Goal: Information Seeking & Learning: Learn about a topic

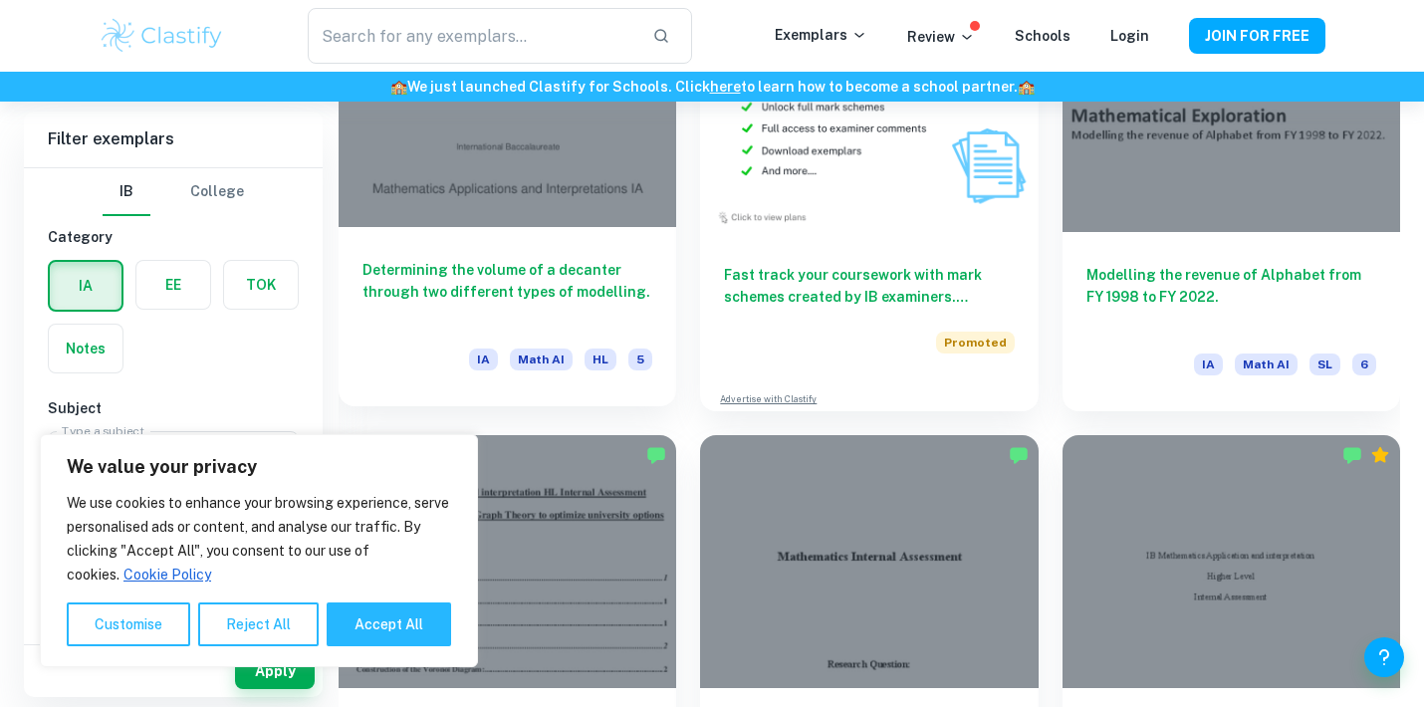
scroll to position [3891, 0]
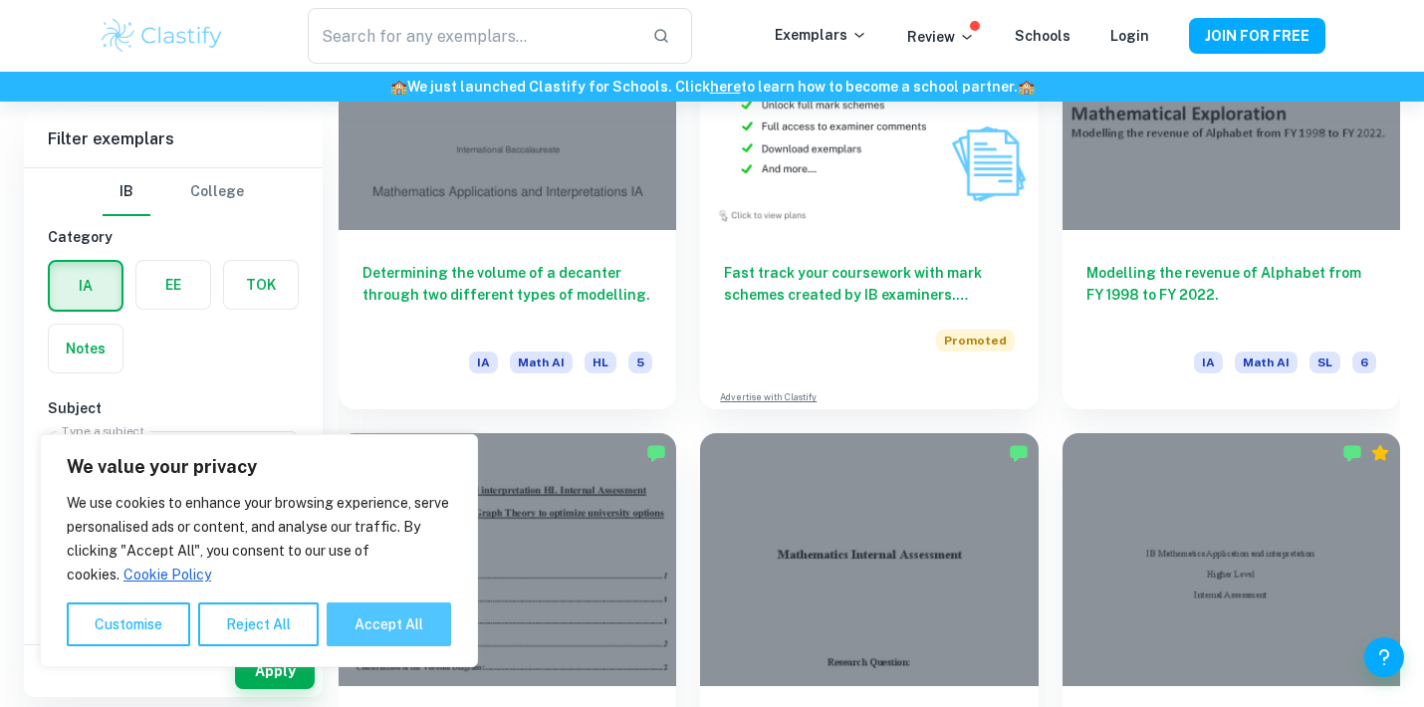
click at [373, 626] on button "Accept All" at bounding box center [389, 625] width 124 height 44
checkbox input "true"
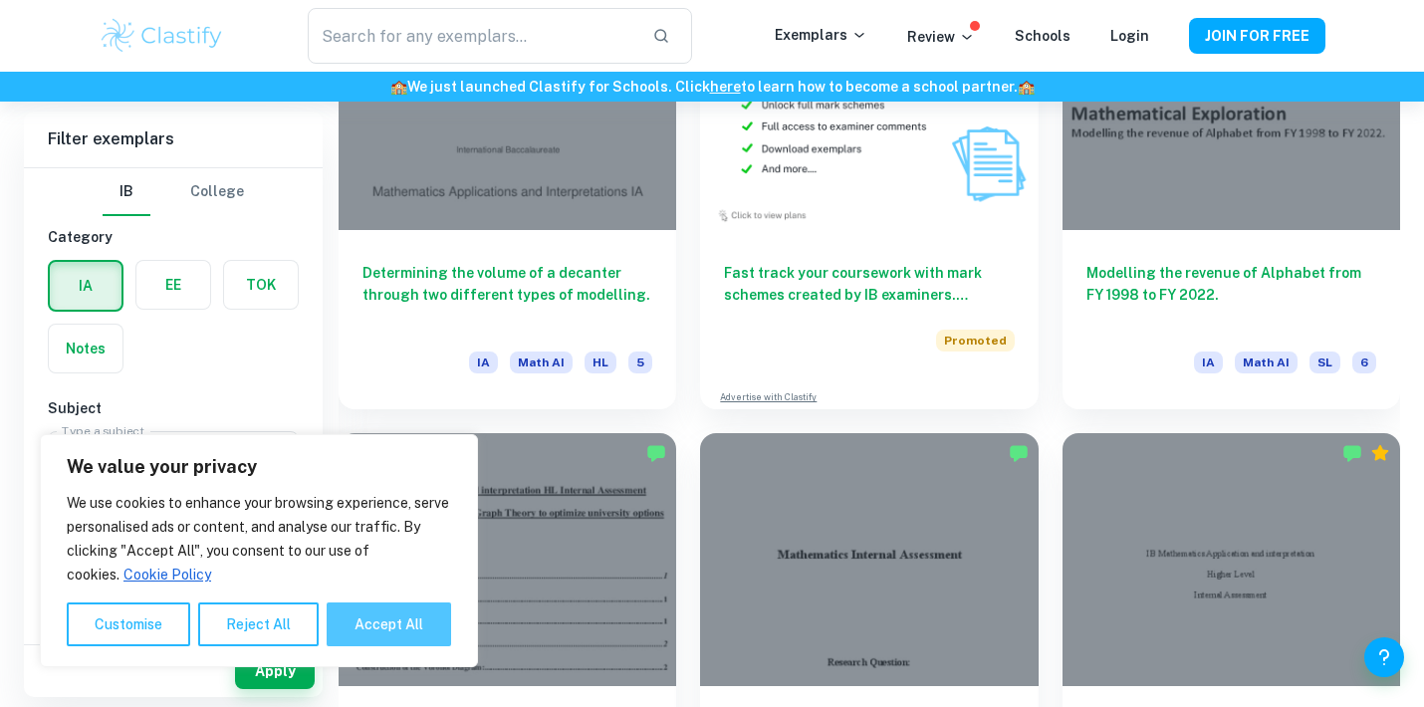
checkbox input "true"
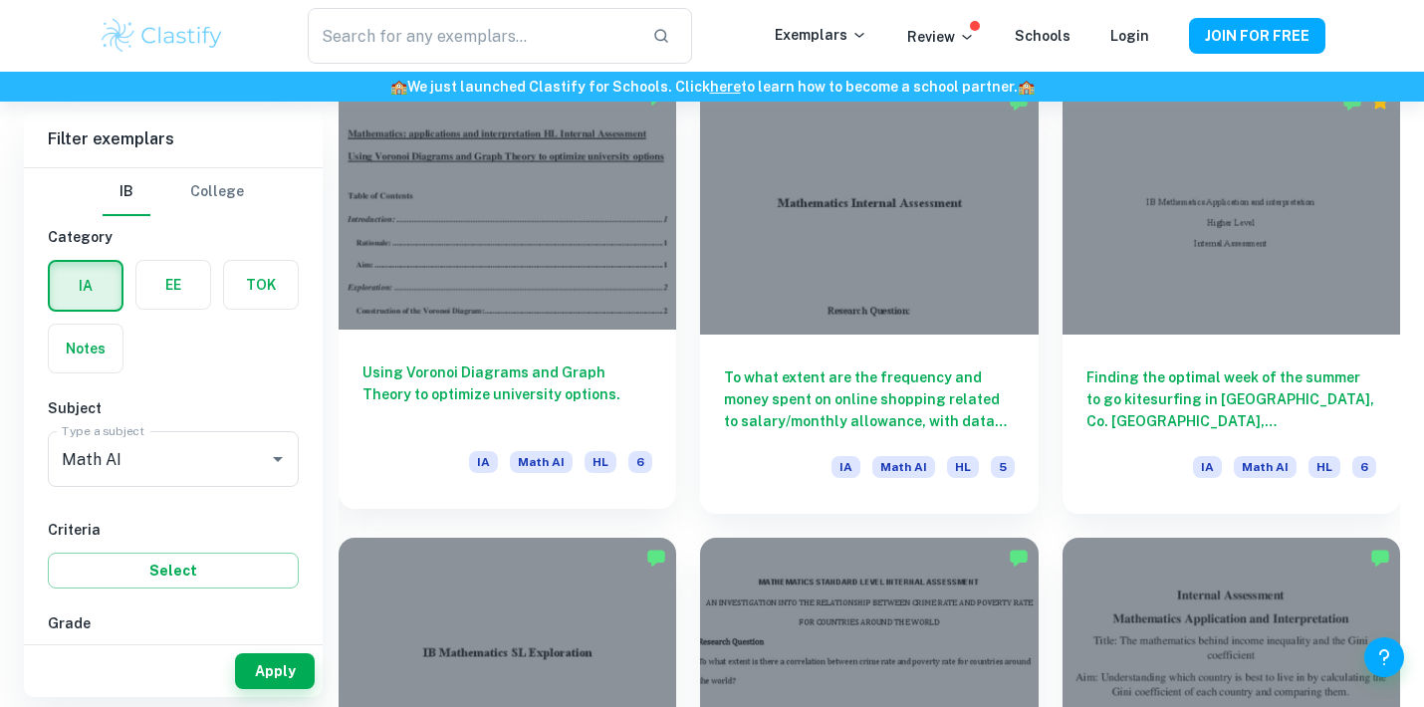
scroll to position [4287, 0]
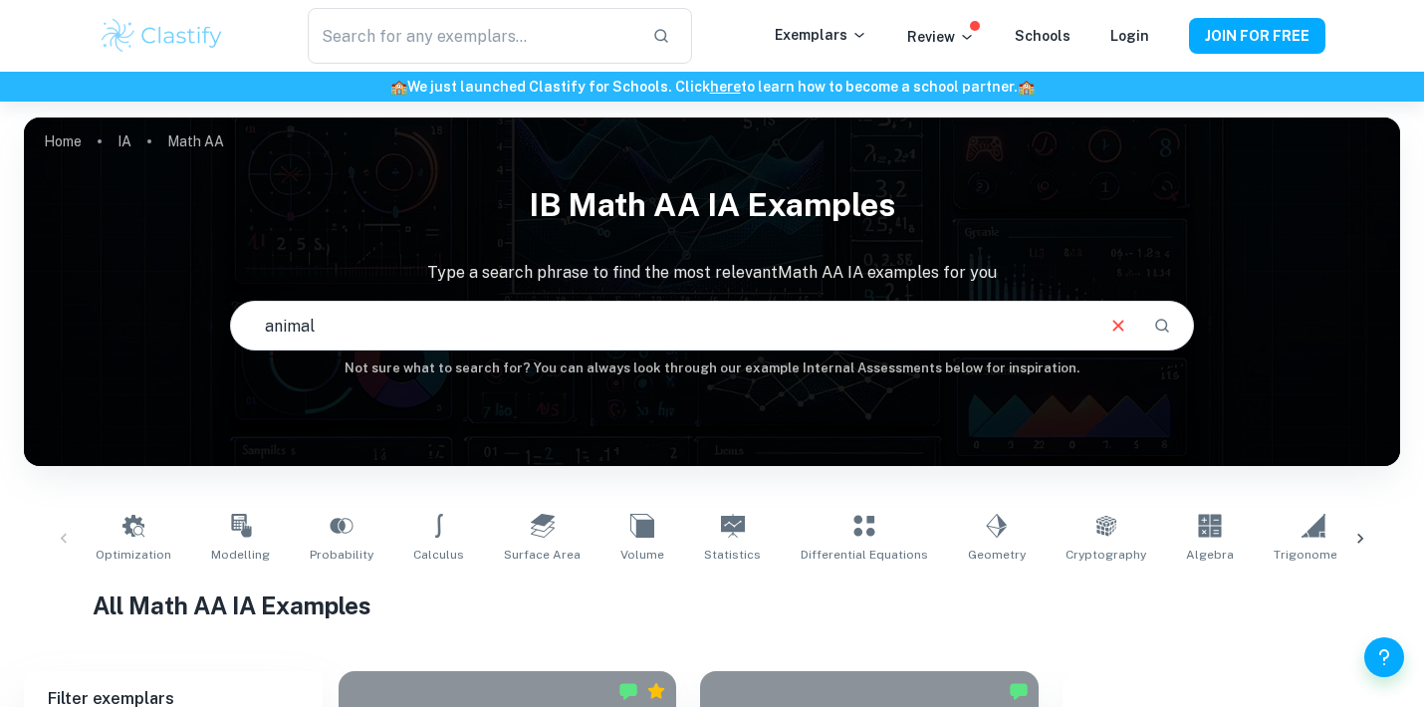
type input "animal"
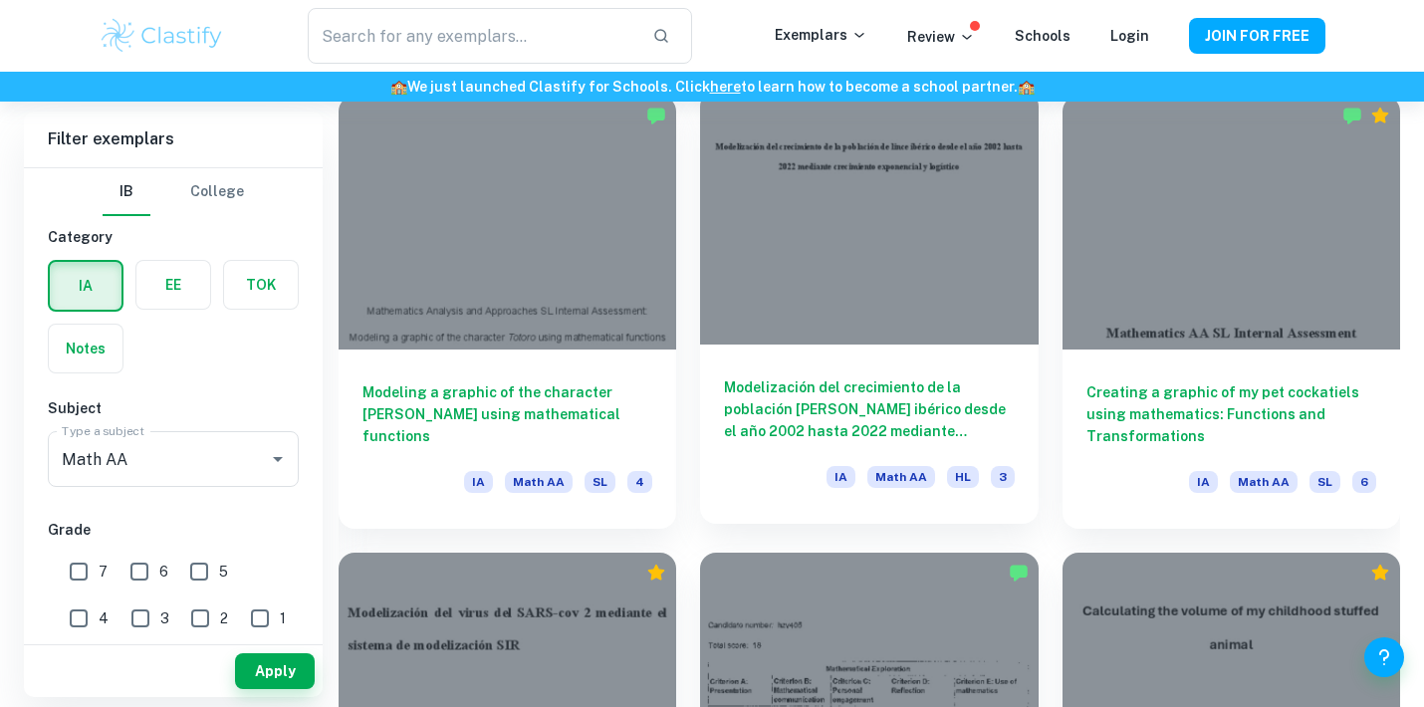
scroll to position [1992, 0]
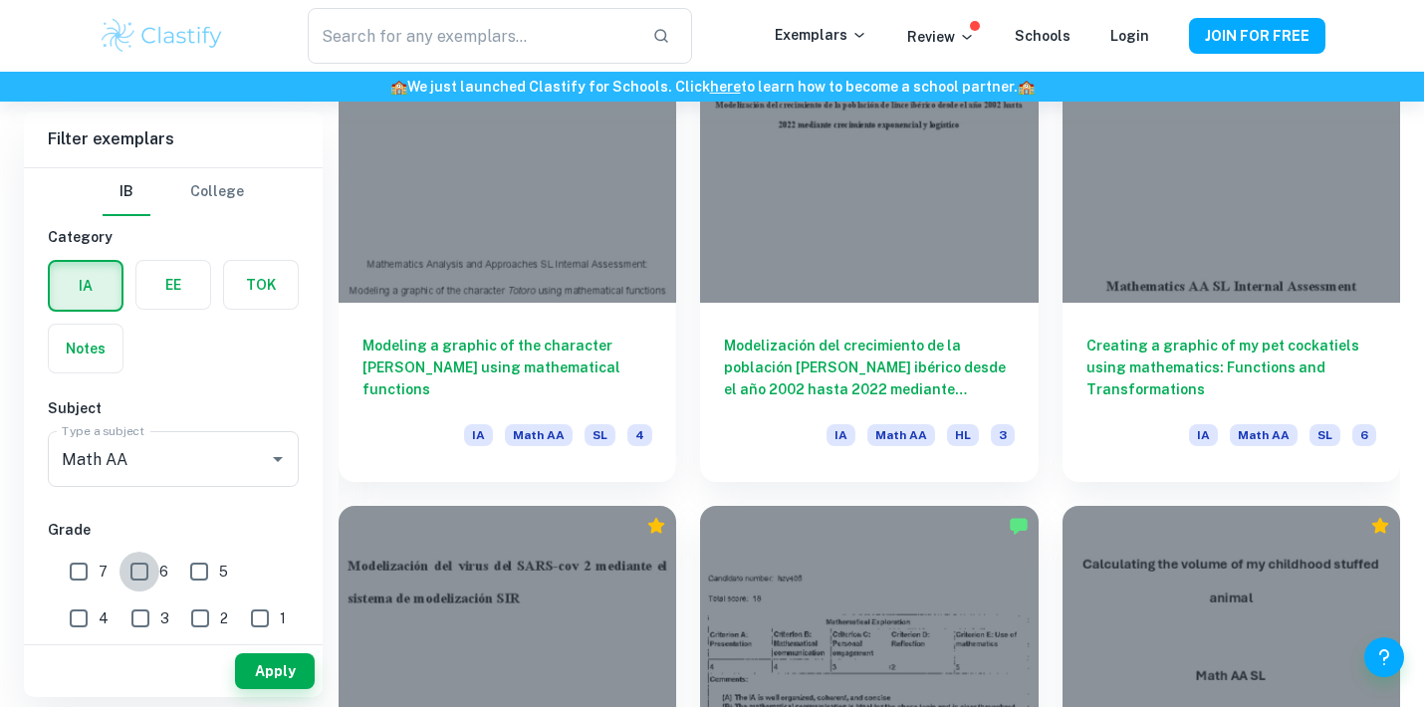
click at [140, 567] on input "6" at bounding box center [140, 572] width 40 height 40
checkbox input "true"
click at [84, 569] on input "7" at bounding box center [79, 572] width 40 height 40
checkbox input "true"
click at [263, 669] on button "Apply" at bounding box center [275, 671] width 80 height 36
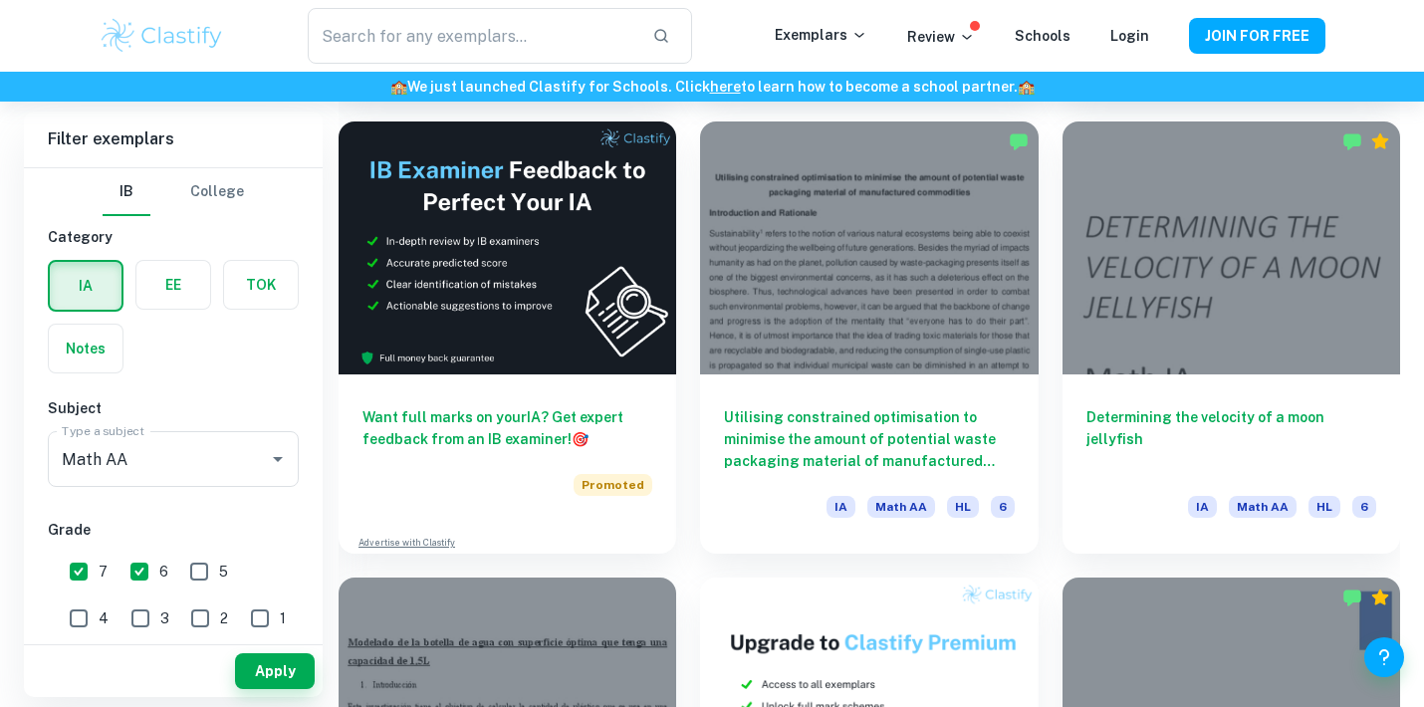
scroll to position [3296, 0]
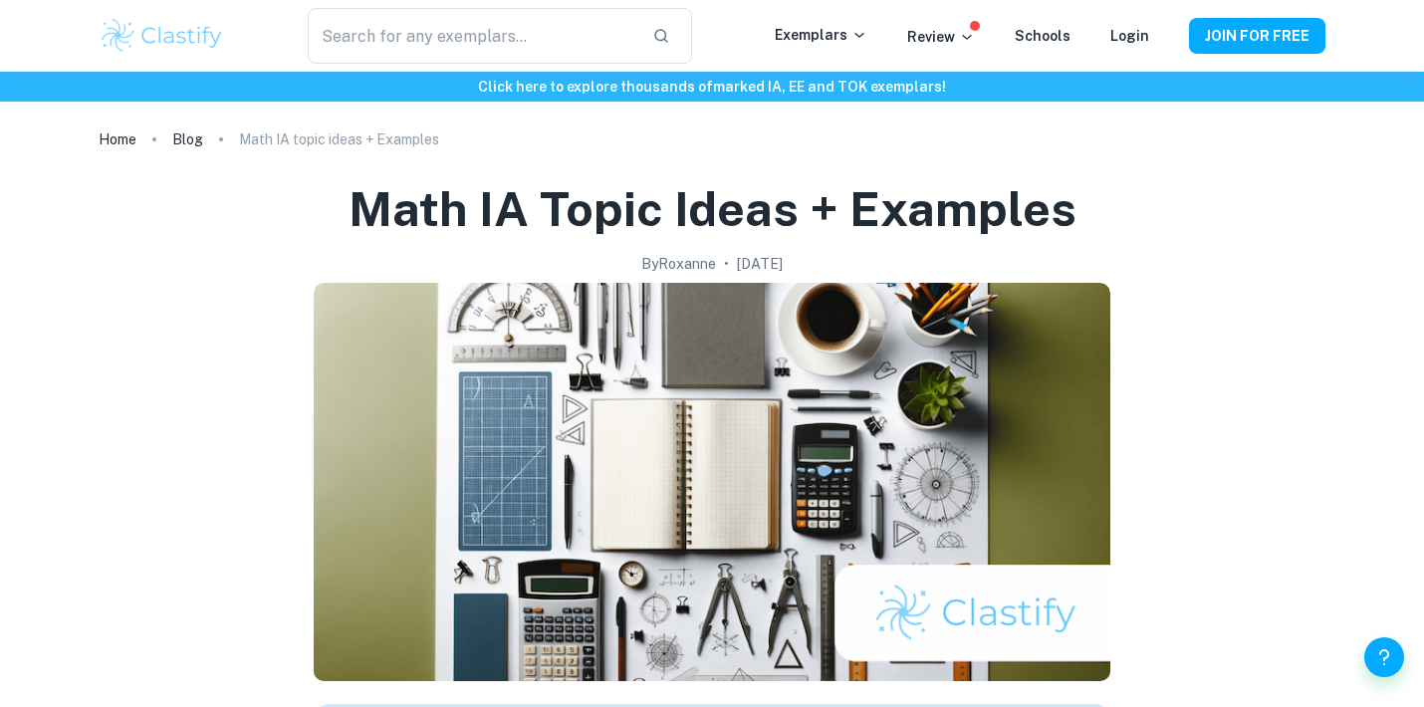
checkbox input "true"
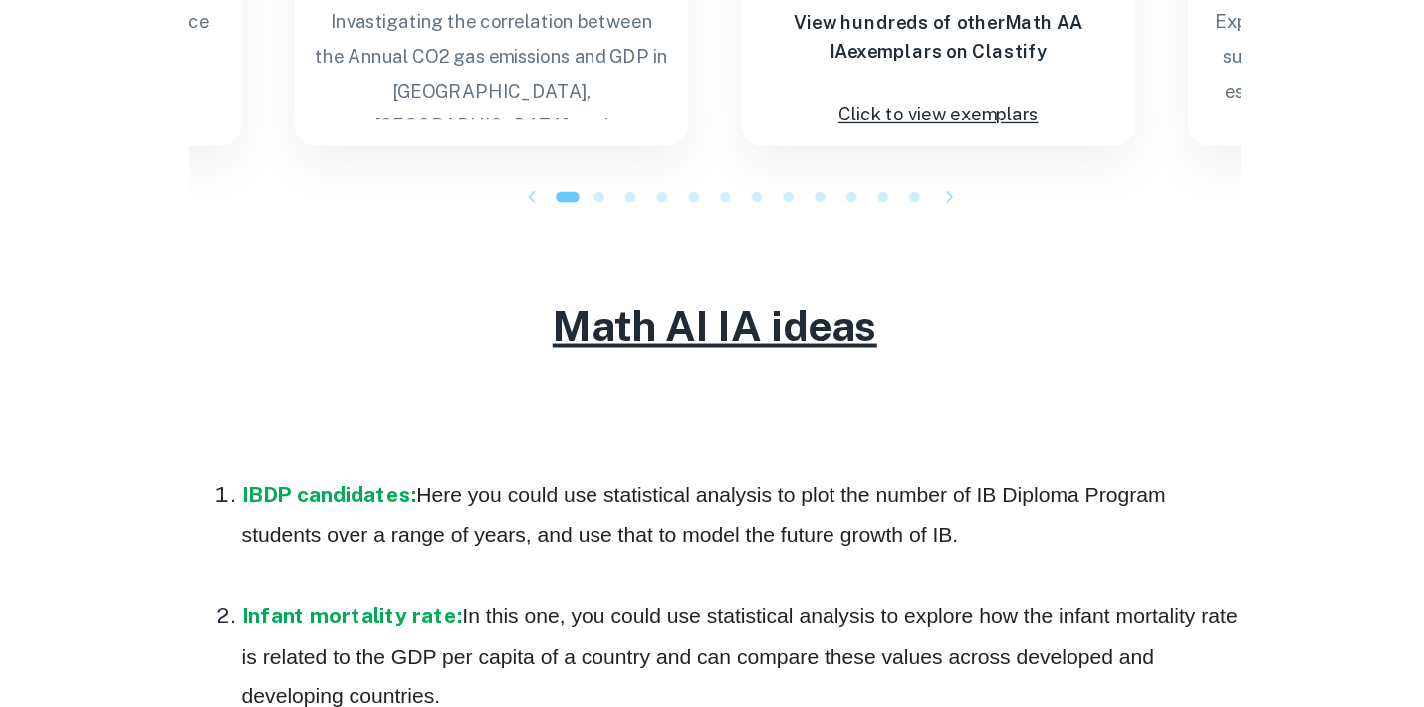
scroll to position [3298, 0]
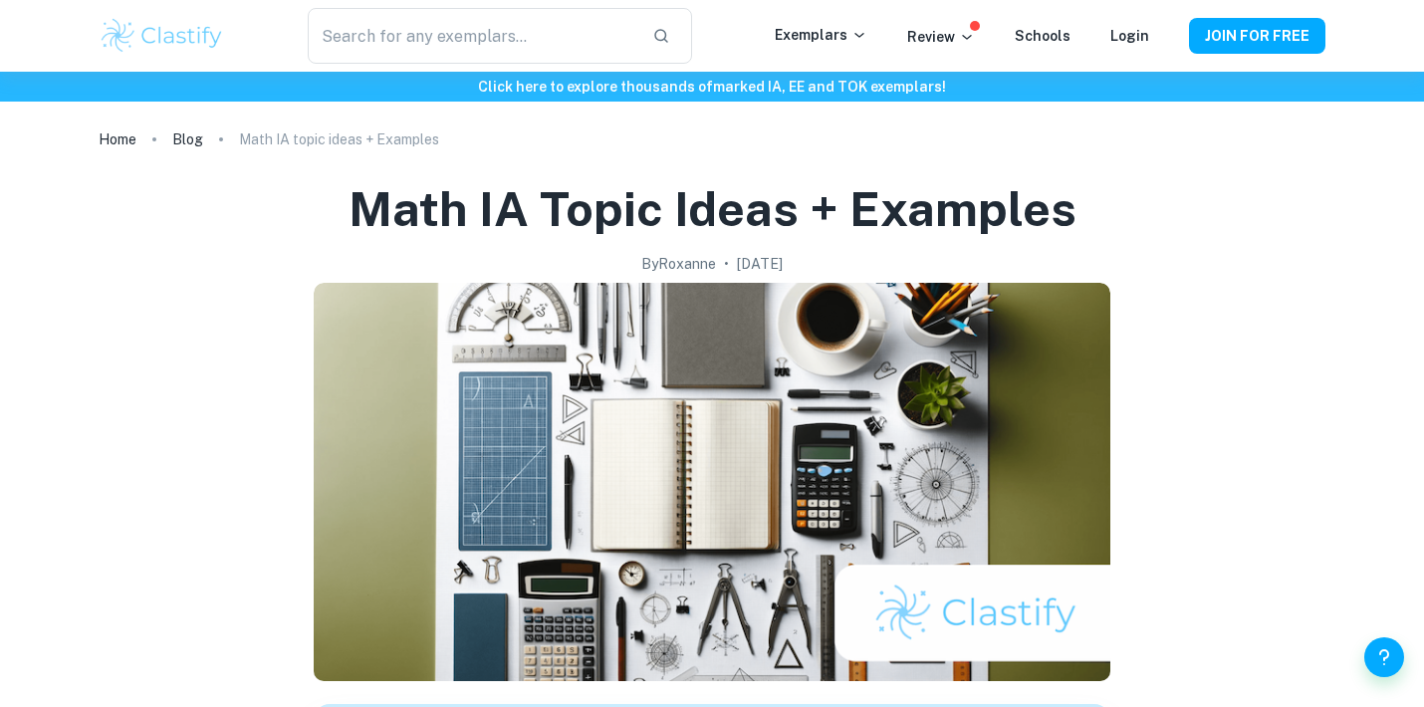
checkbox input "true"
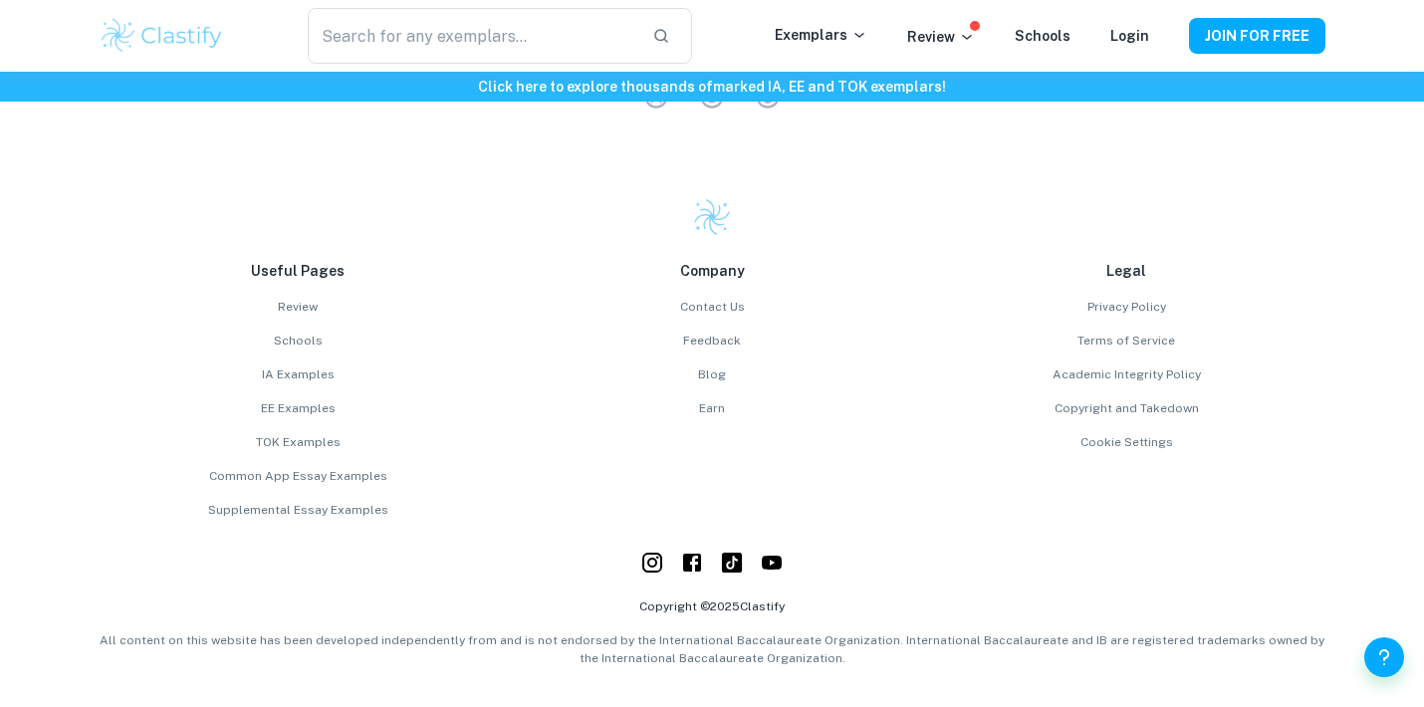
scroll to position [5314, 0]
